Goal: Information Seeking & Learning: Learn about a topic

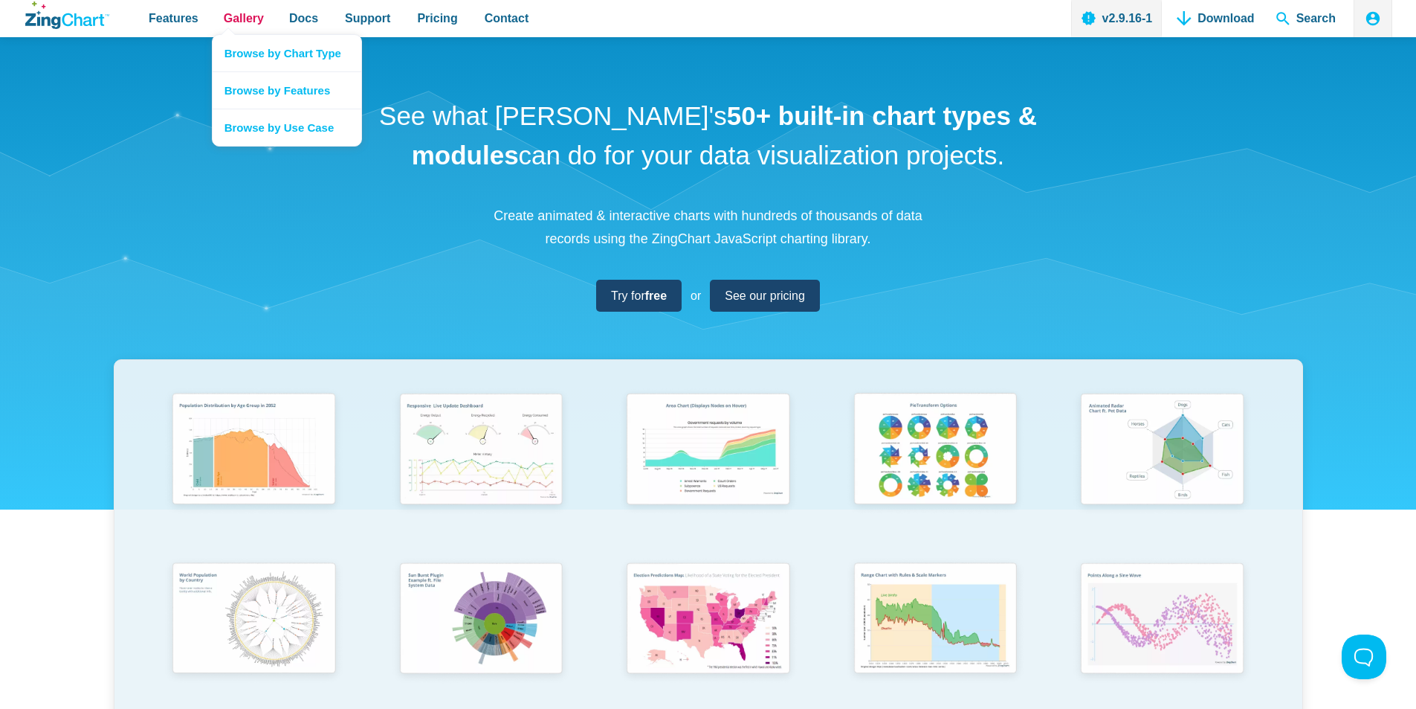
click at [240, 23] on span "Gallery" at bounding box center [244, 18] width 40 height 20
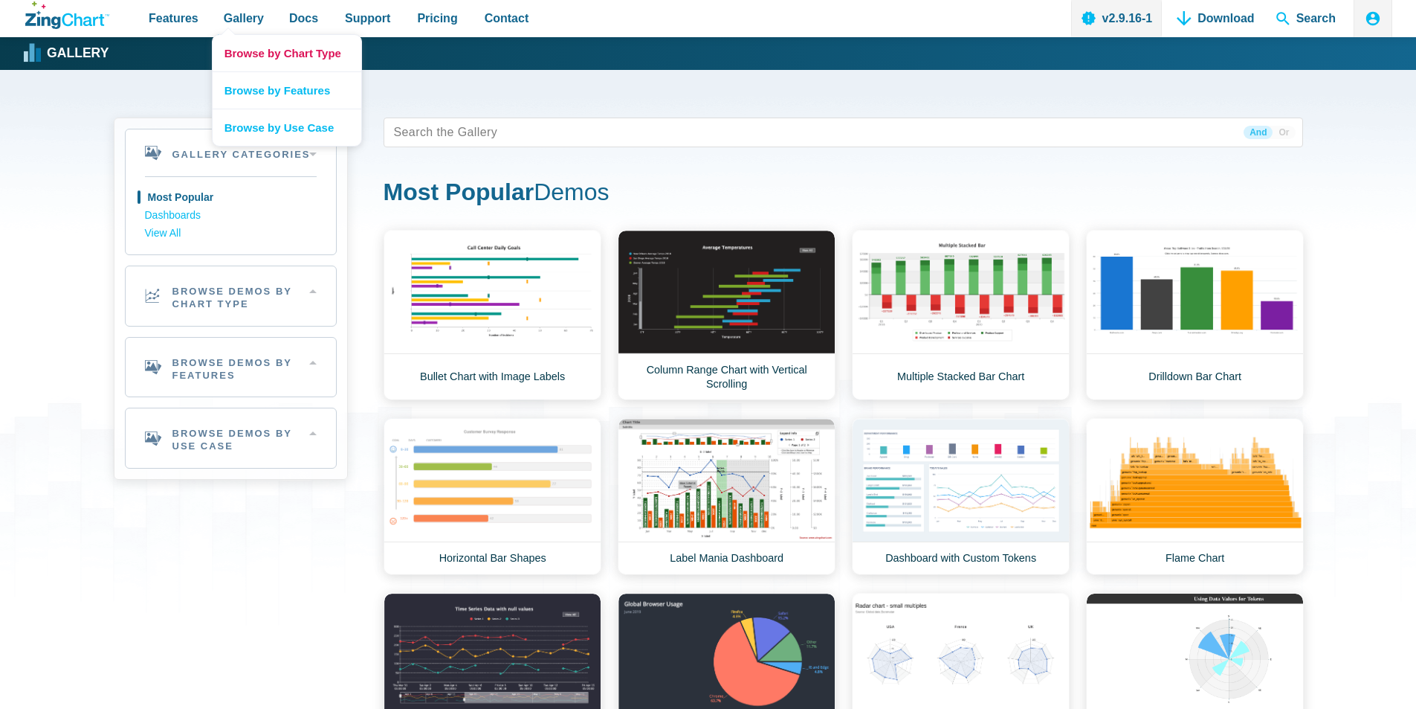
click at [268, 60] on link "Browse by Chart Type" at bounding box center [287, 53] width 149 height 36
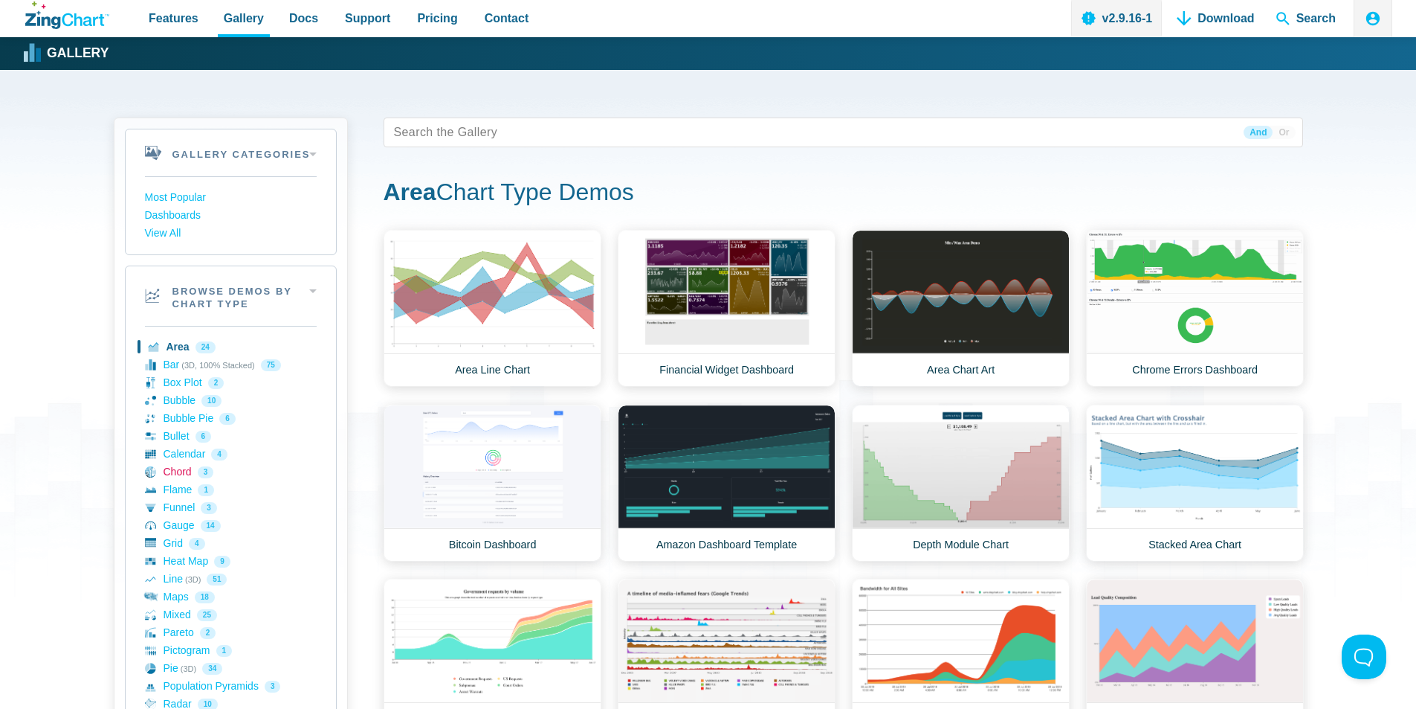
scroll to position [74, 0]
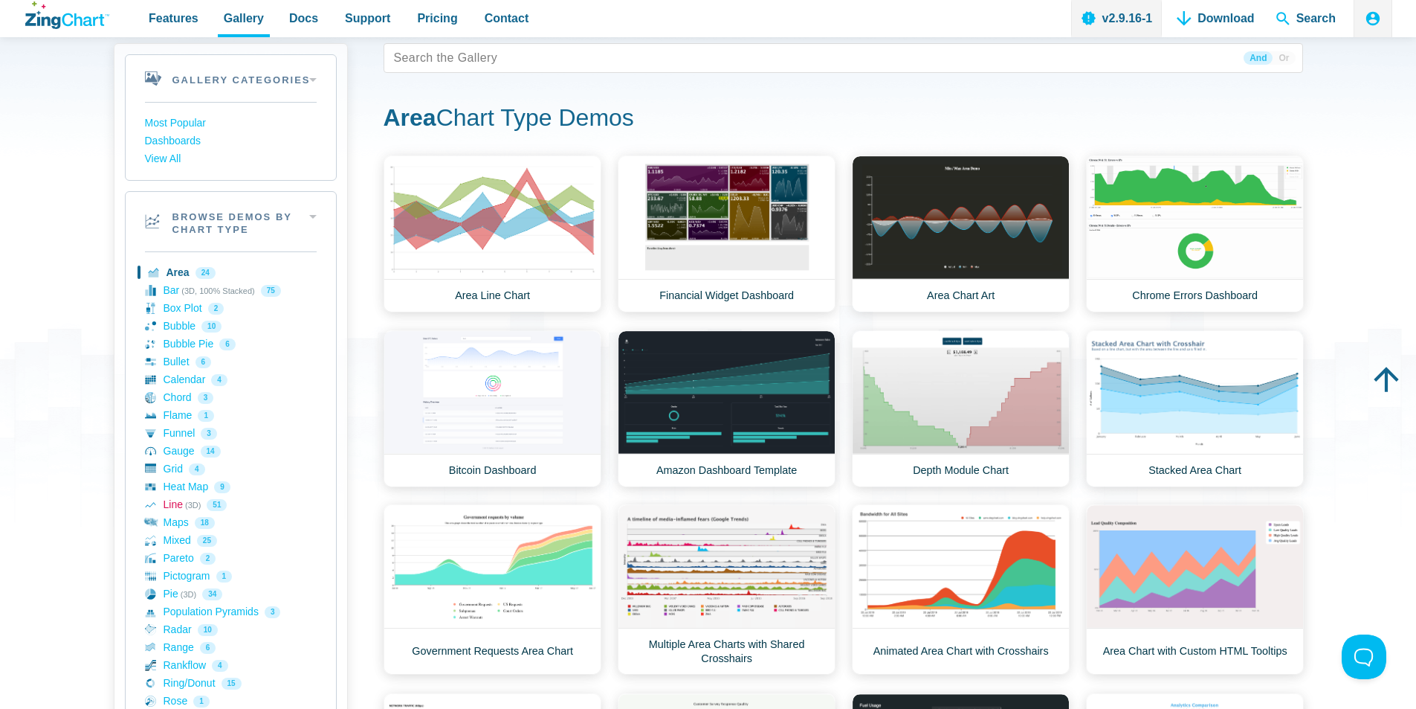
click at [178, 503] on link "Line (3D) 51" at bounding box center [231, 505] width 172 height 18
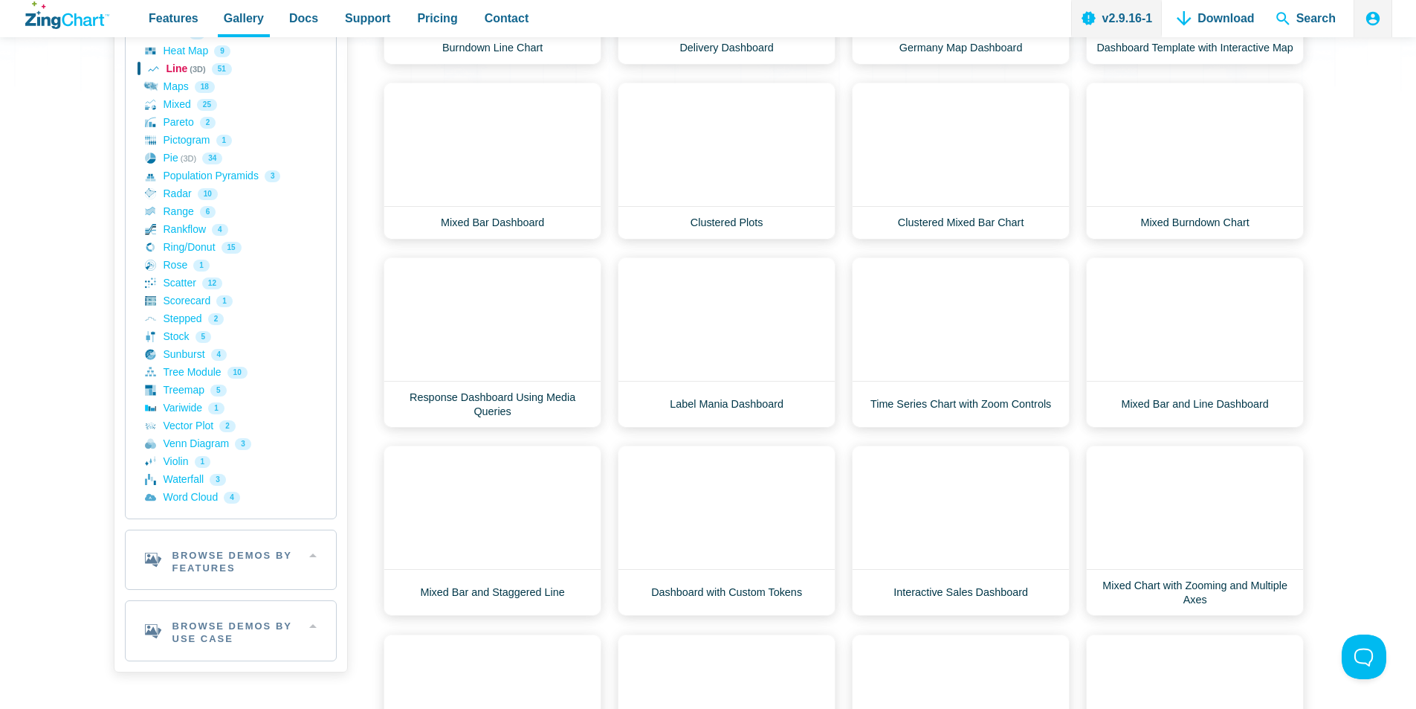
scroll to position [393, 0]
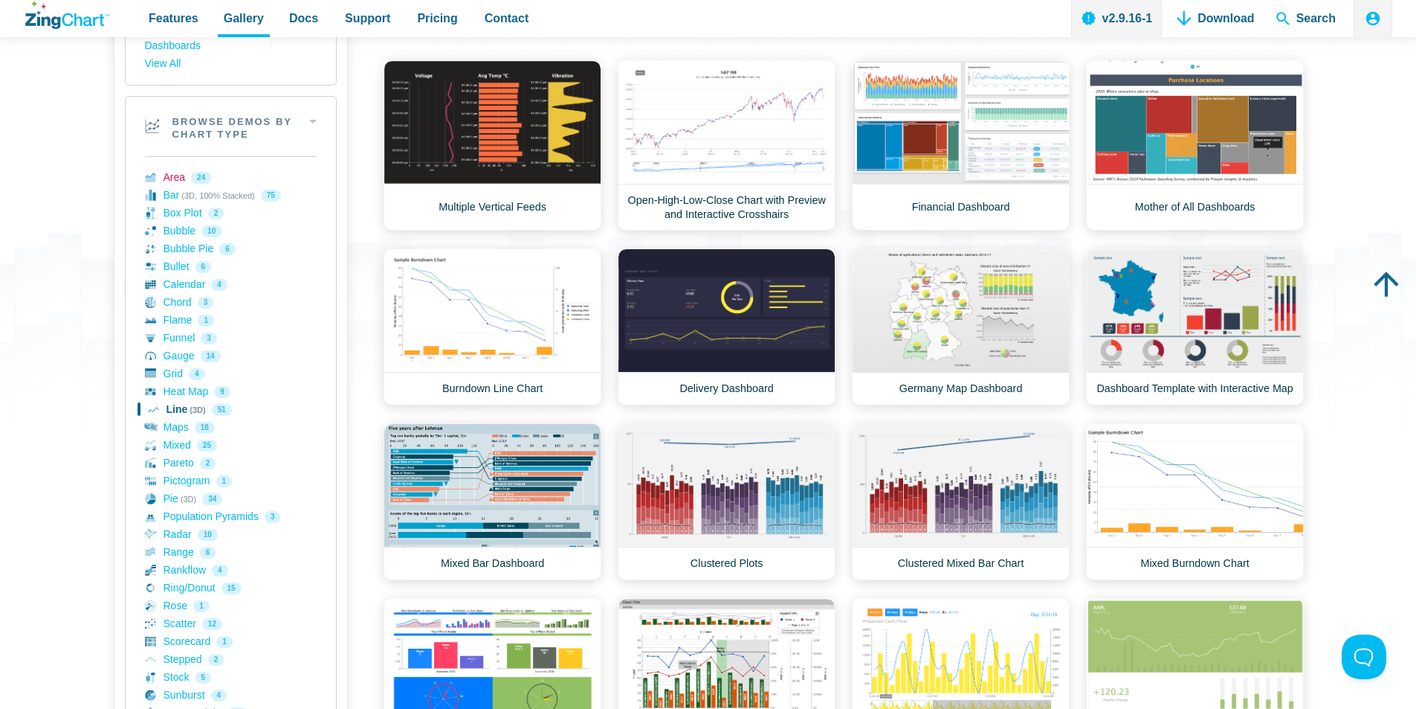
click at [184, 182] on link "Area 24" at bounding box center [231, 178] width 172 height 18
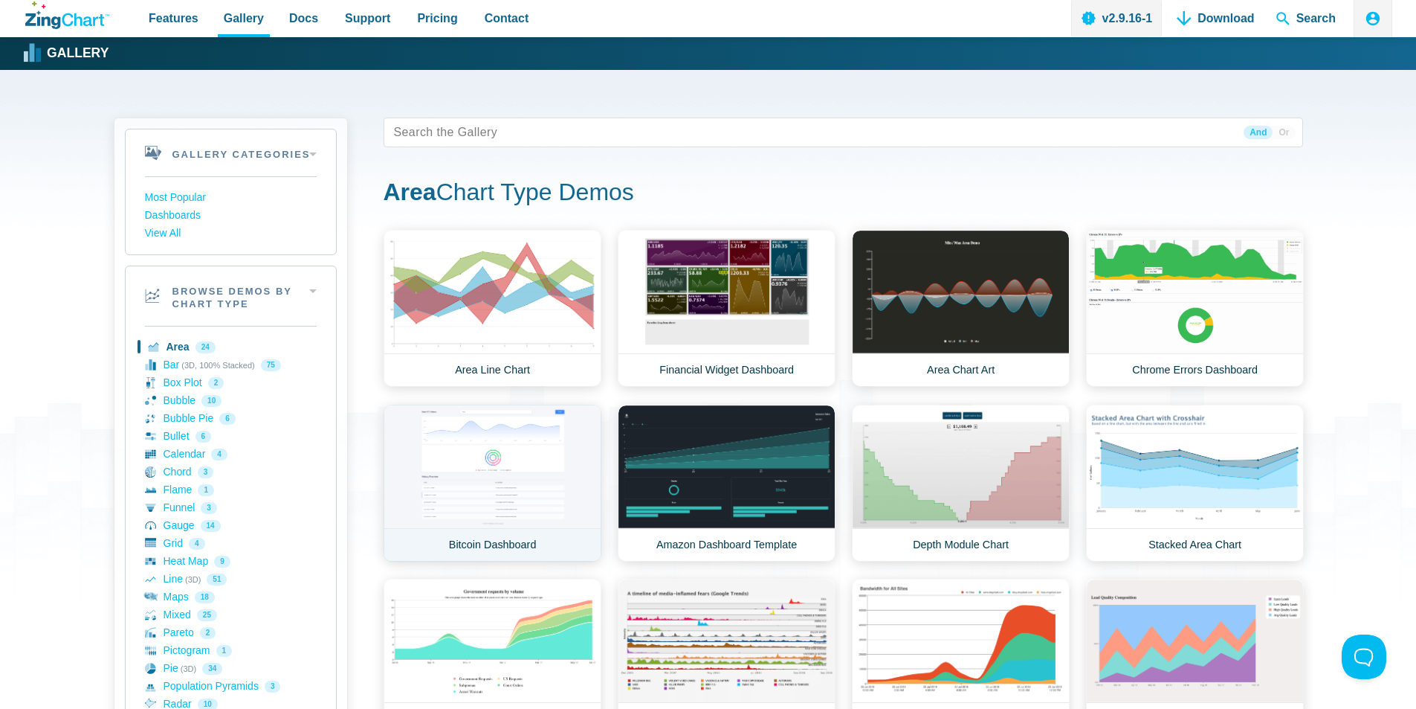
click at [539, 447] on link "Bitcoin Dashboard" at bounding box center [493, 482] width 218 height 157
click at [1163, 454] on link "Stacked Area Chart" at bounding box center [1195, 482] width 218 height 157
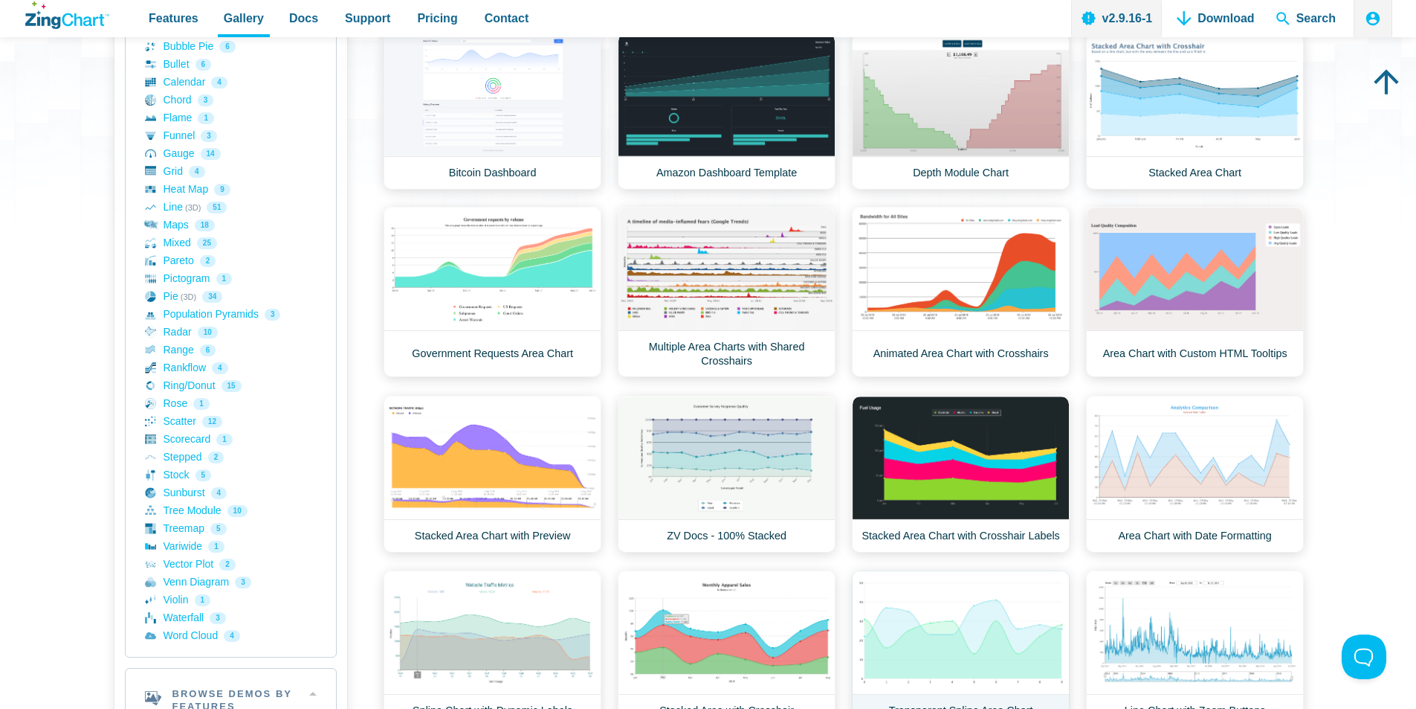
scroll to position [446, 0]
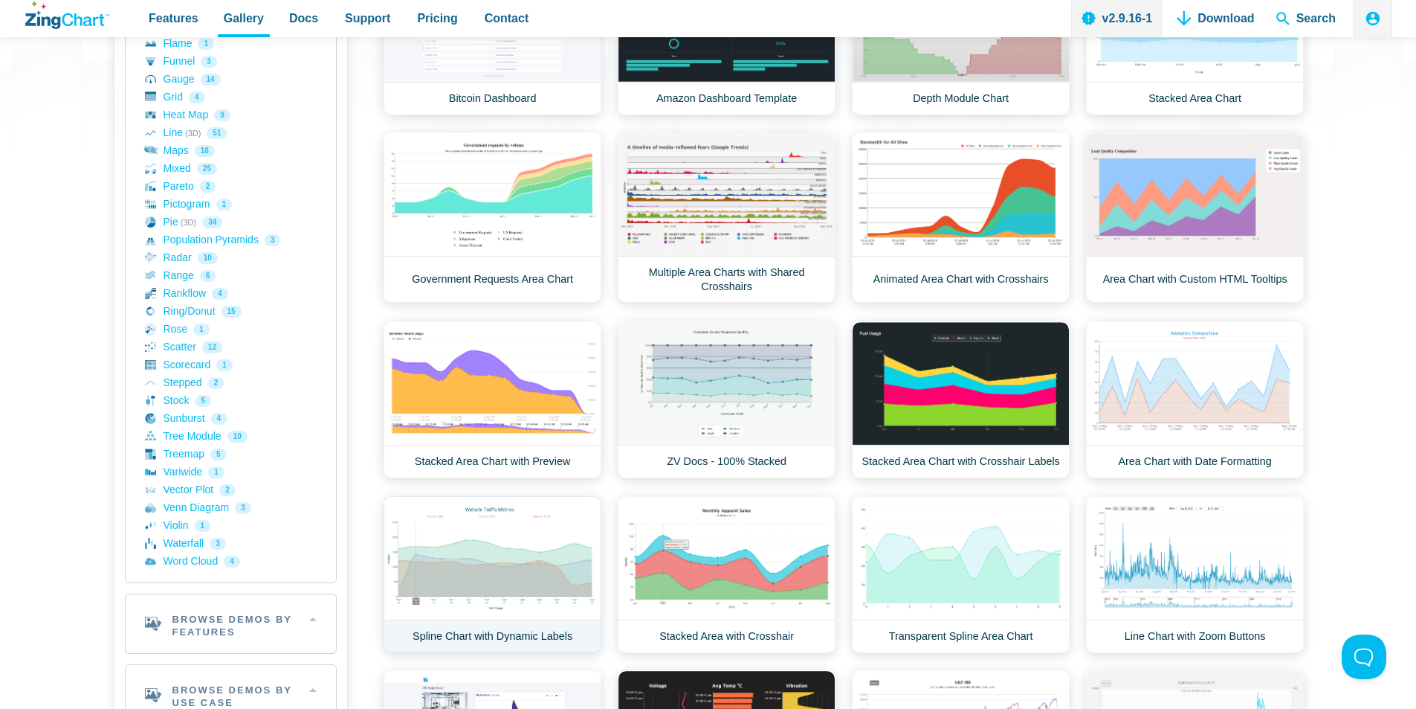
click at [549, 570] on link "Spline Chart with Dynamic Labels" at bounding box center [493, 574] width 218 height 157
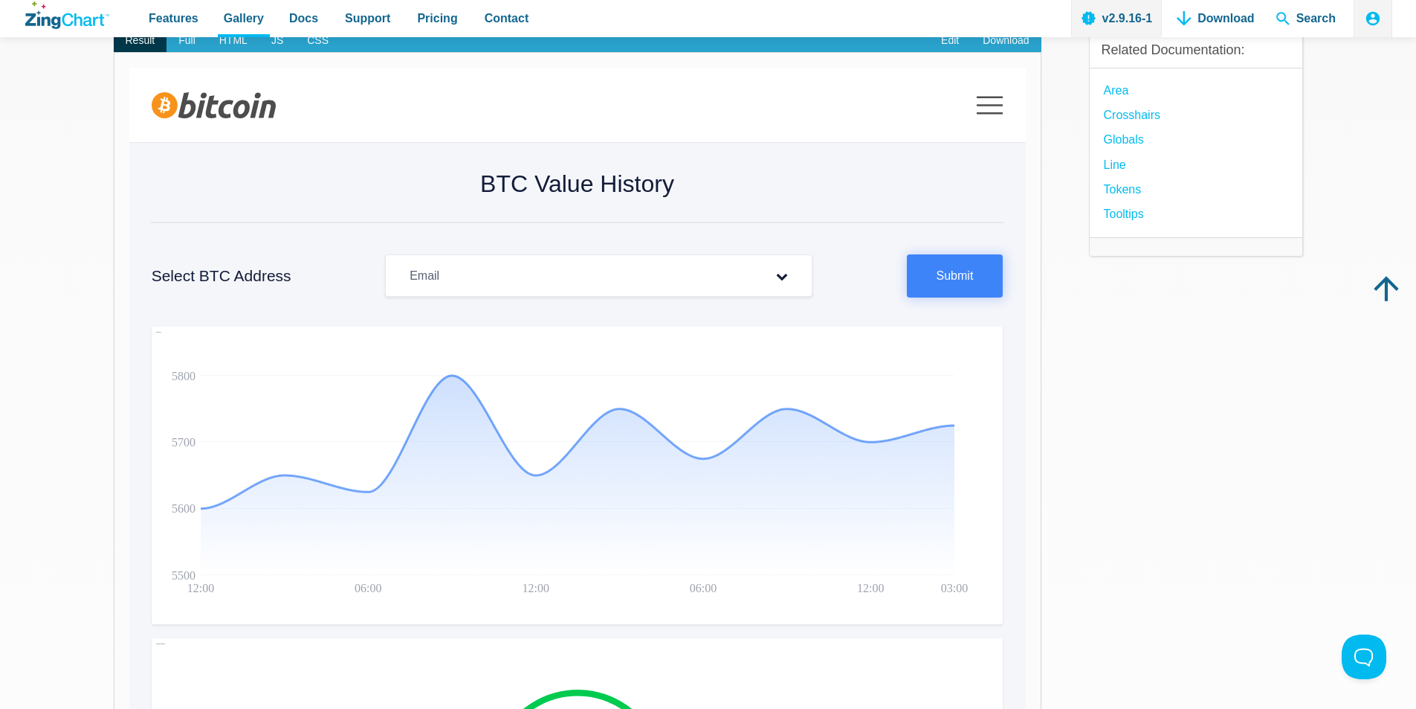
scroll to position [149, 0]
